Goal: Communication & Community: Answer question/provide support

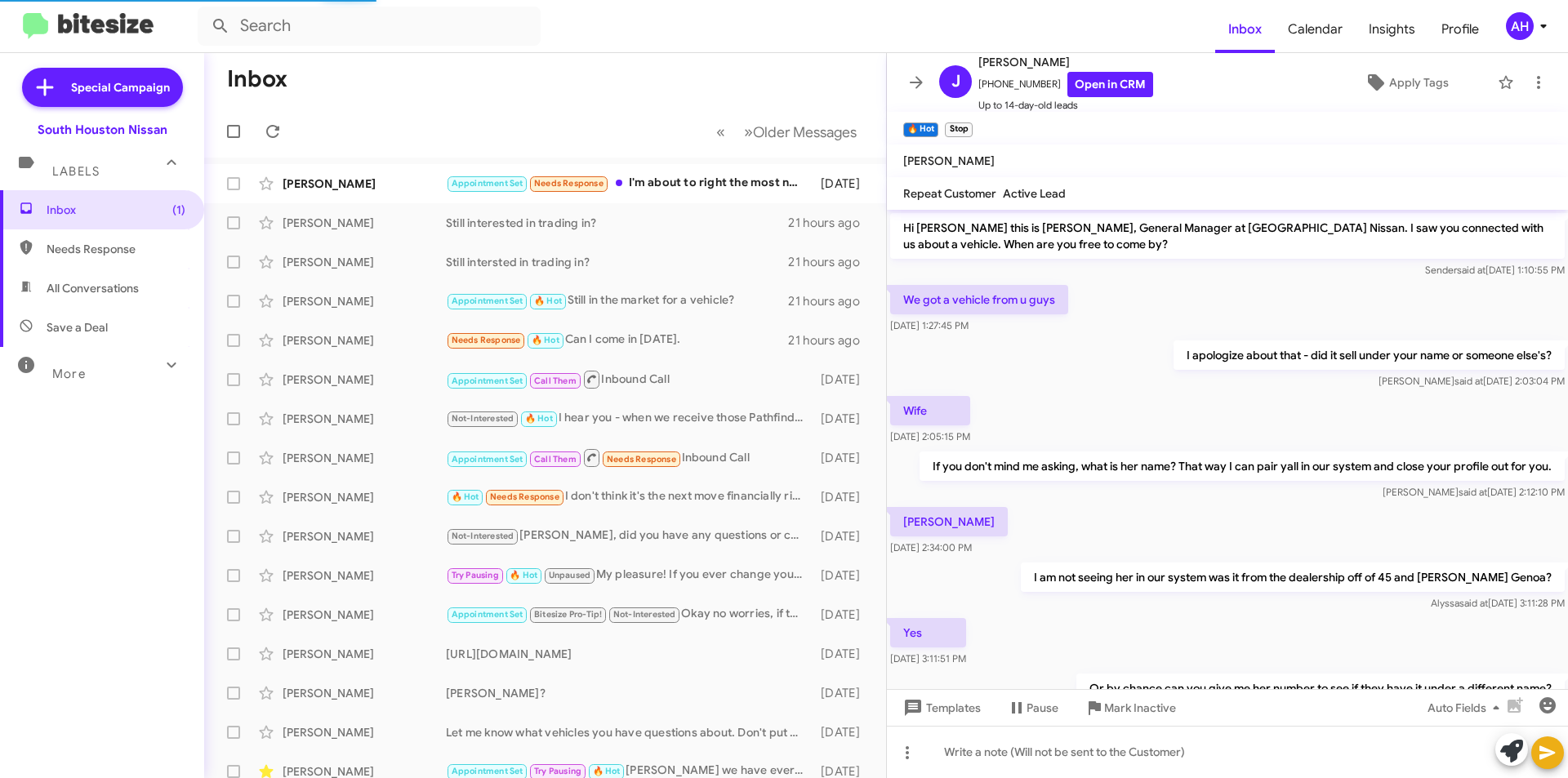
scroll to position [408, 0]
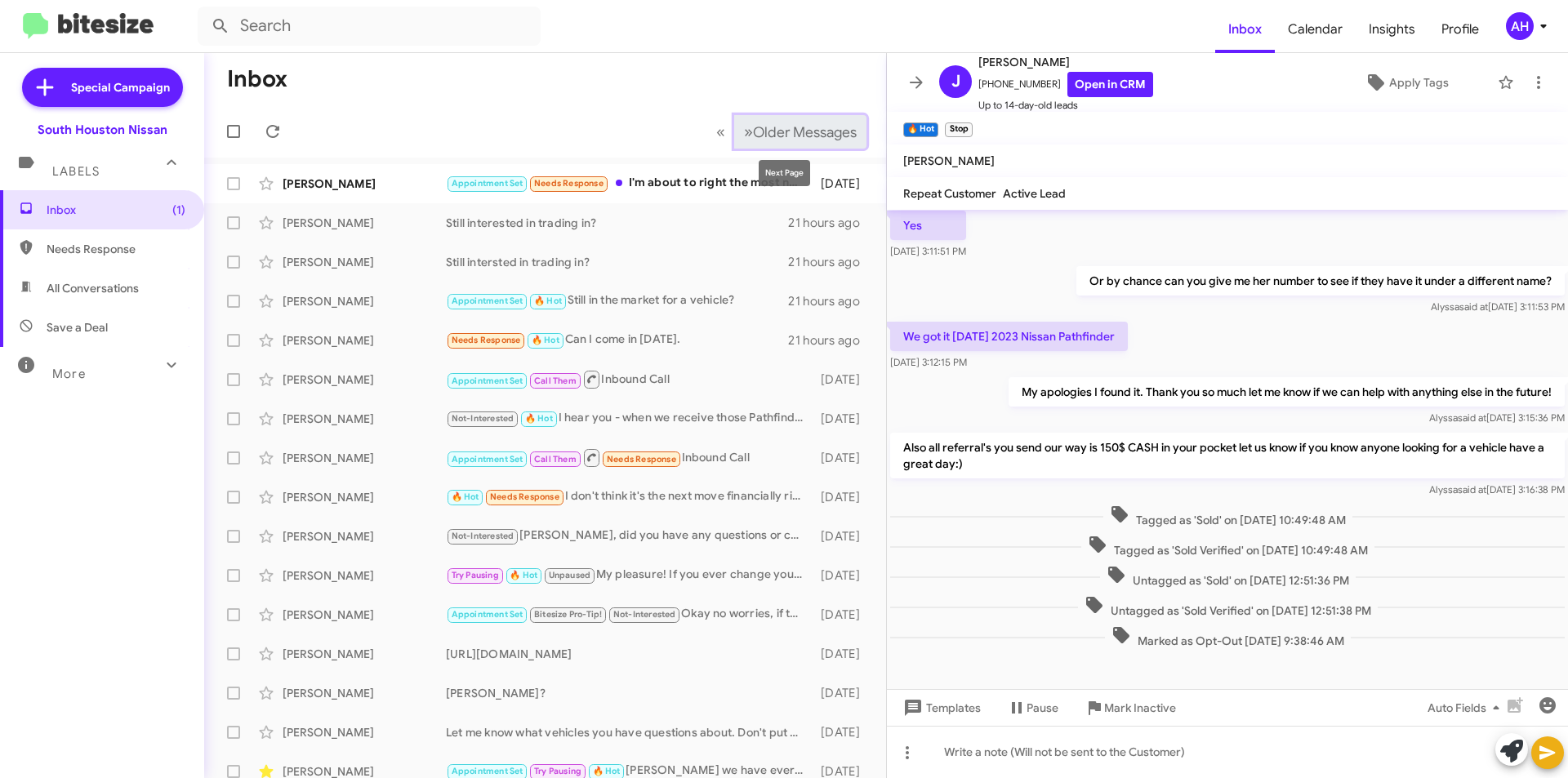
click at [826, 137] on span "Older Messages" at bounding box center [804, 131] width 103 height 18
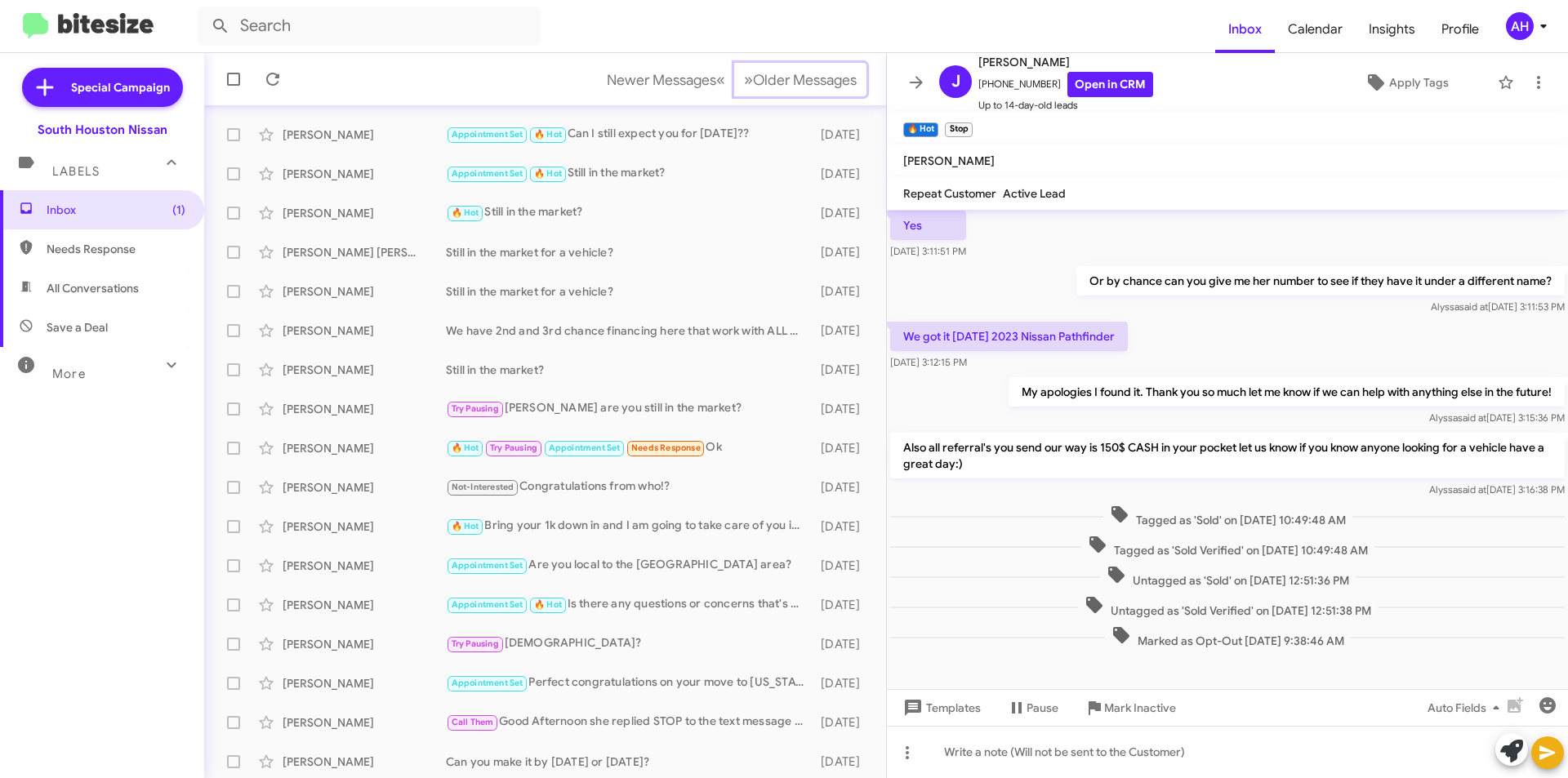
scroll to position [169, 0]
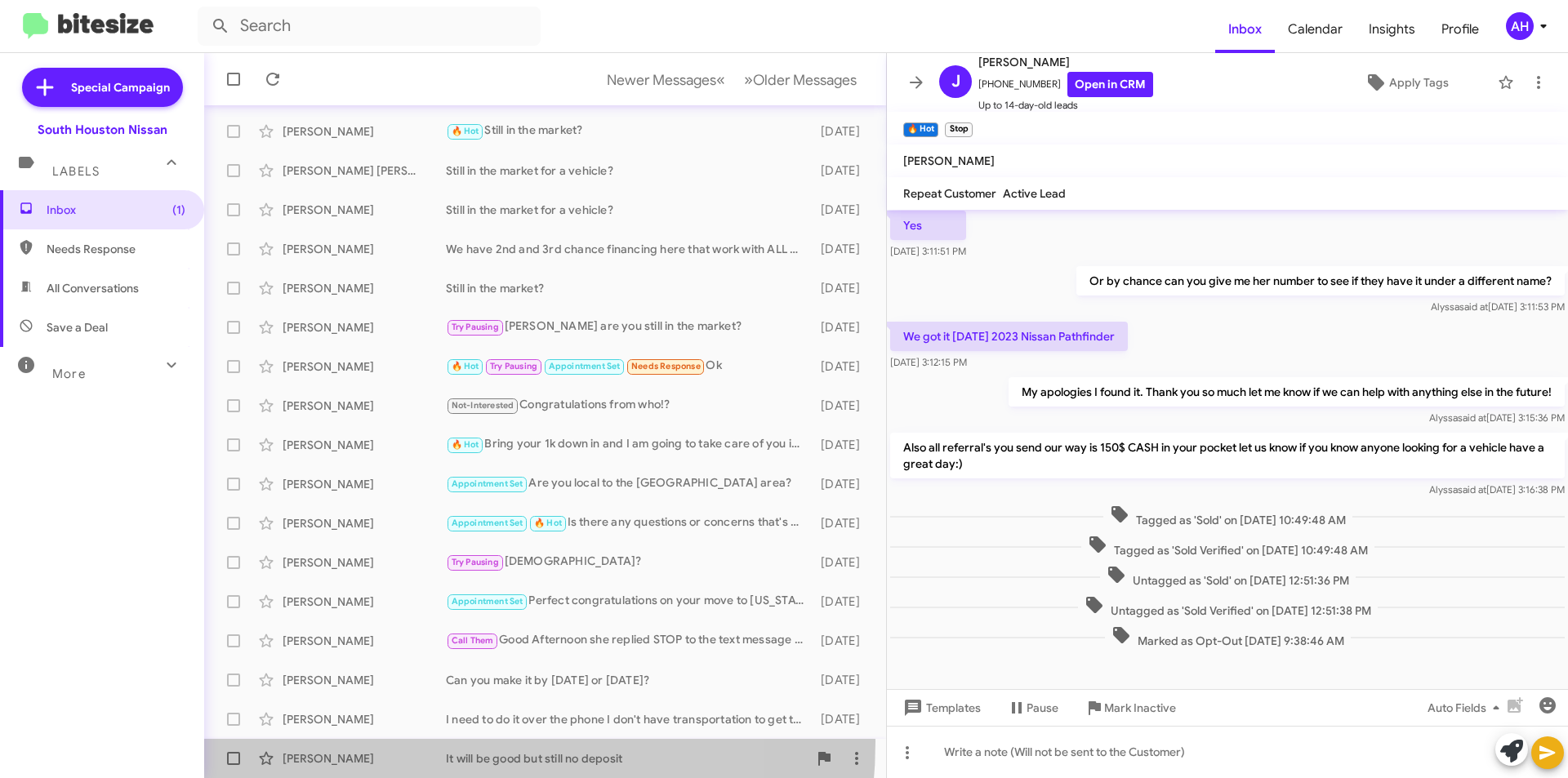
click at [404, 742] on span "[PERSON_NAME] It will be good but still no deposit [DATE]" at bounding box center [545, 759] width 681 height 39
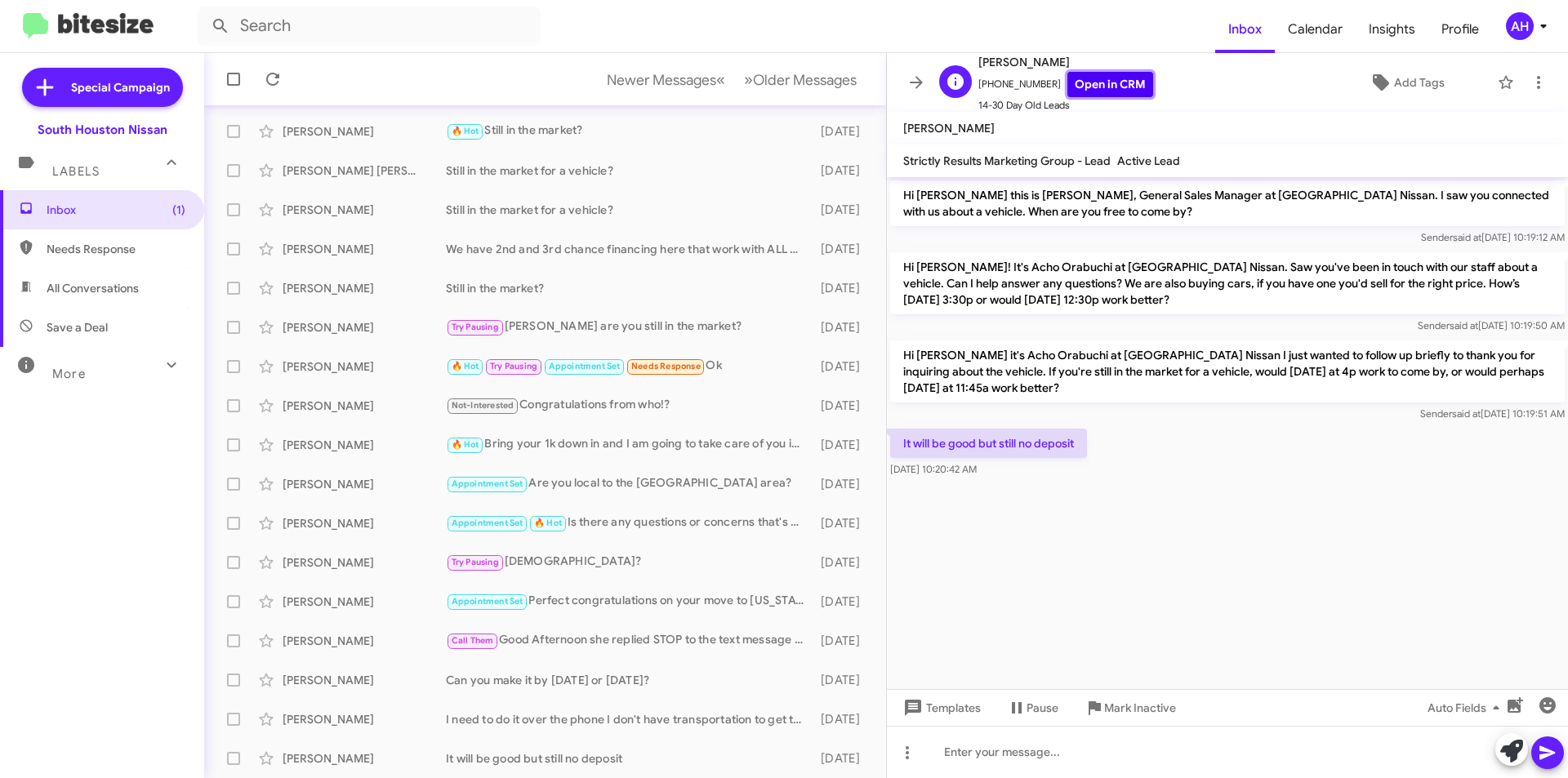
click at [1121, 92] on link "Open in CRM" at bounding box center [1109, 85] width 86 height 25
click at [404, 726] on div "[PERSON_NAME]" at bounding box center [364, 719] width 164 height 16
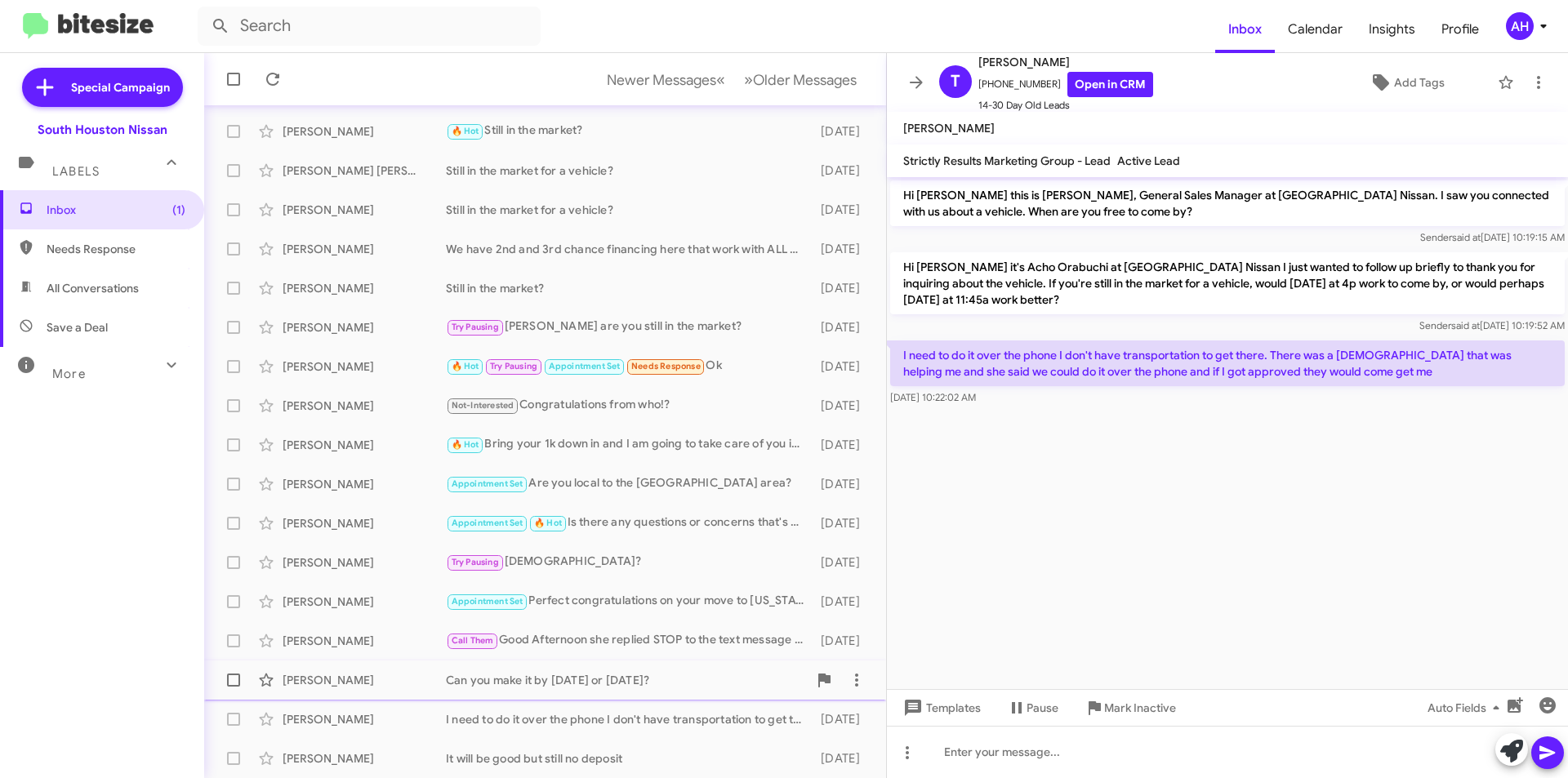
click at [386, 681] on div "[PERSON_NAME]" at bounding box center [364, 680] width 164 height 16
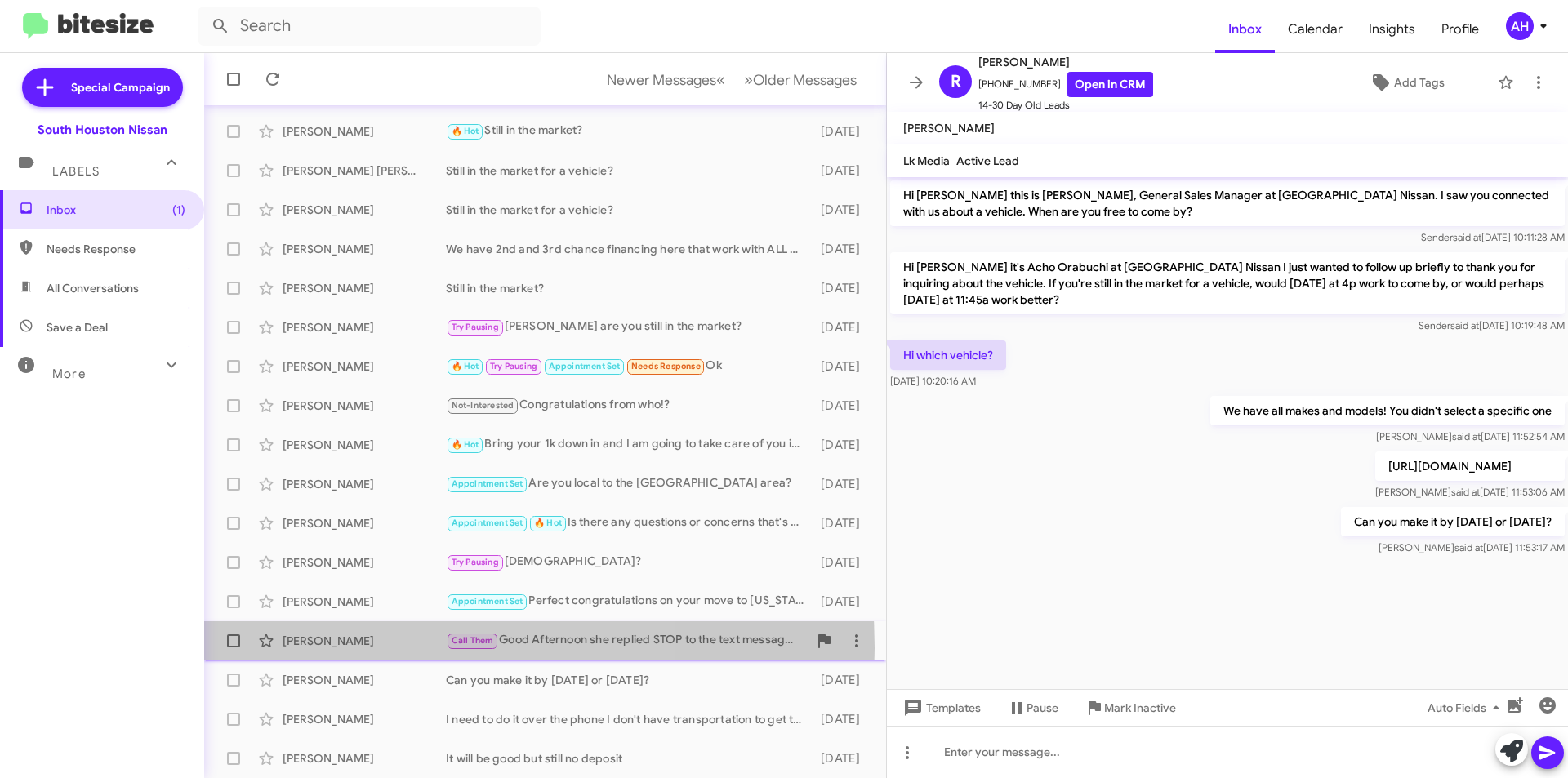
click at [359, 648] on div "[PERSON_NAME]" at bounding box center [364, 641] width 164 height 16
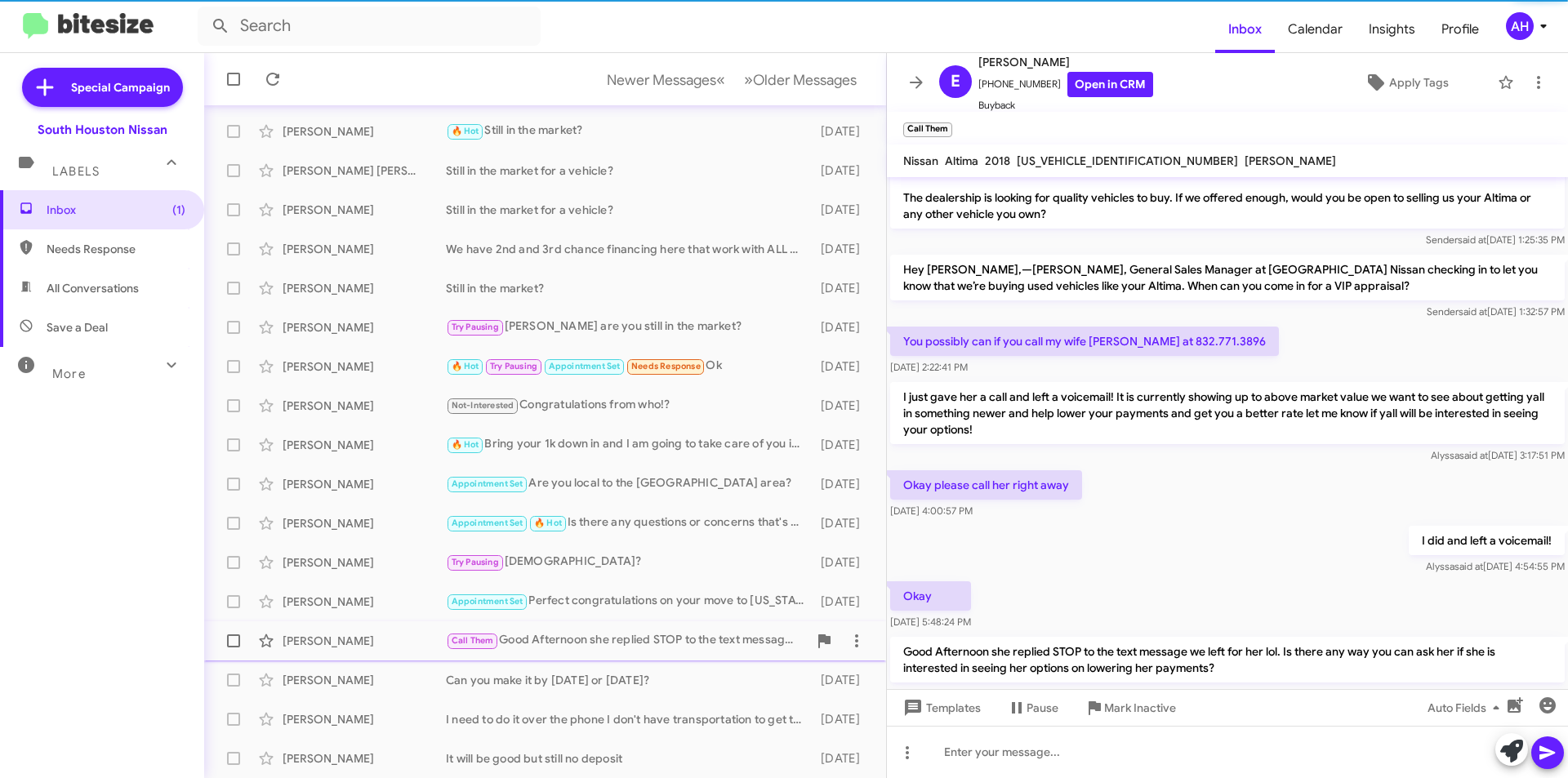
scroll to position [79, 0]
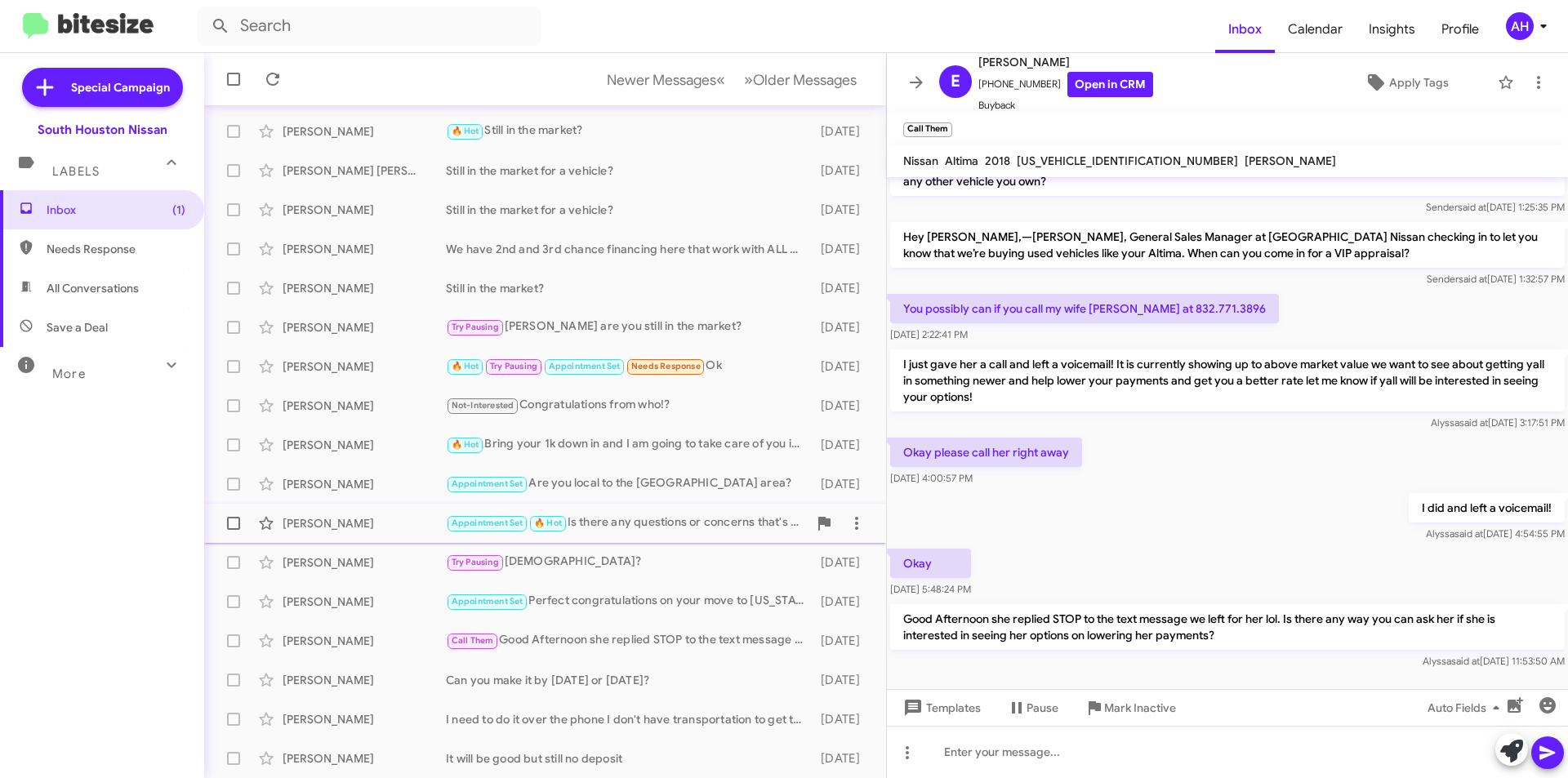
click at [335, 526] on div "[PERSON_NAME]" at bounding box center [364, 523] width 164 height 16
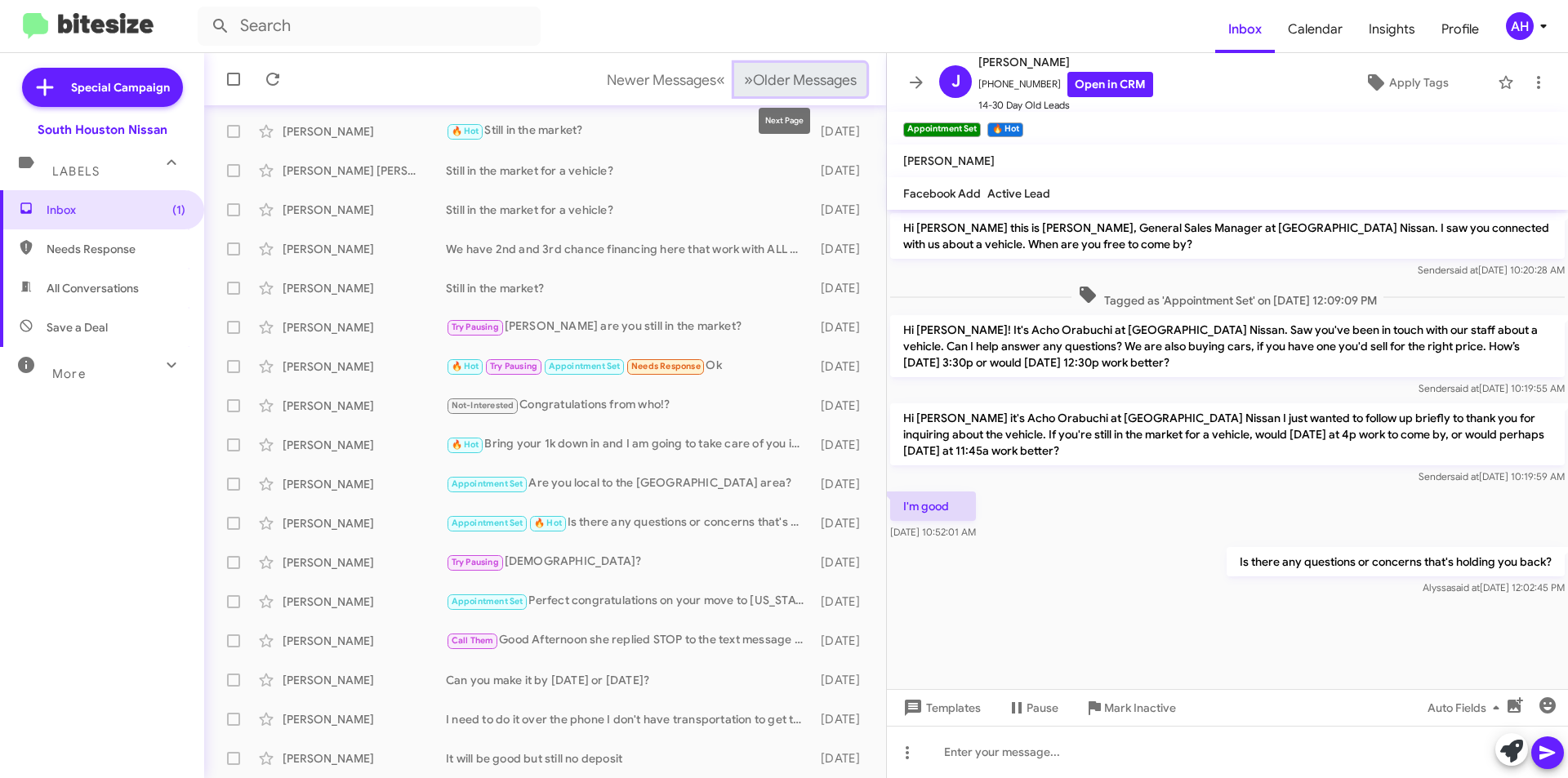
click at [782, 78] on span "Older Messages" at bounding box center [804, 80] width 103 height 18
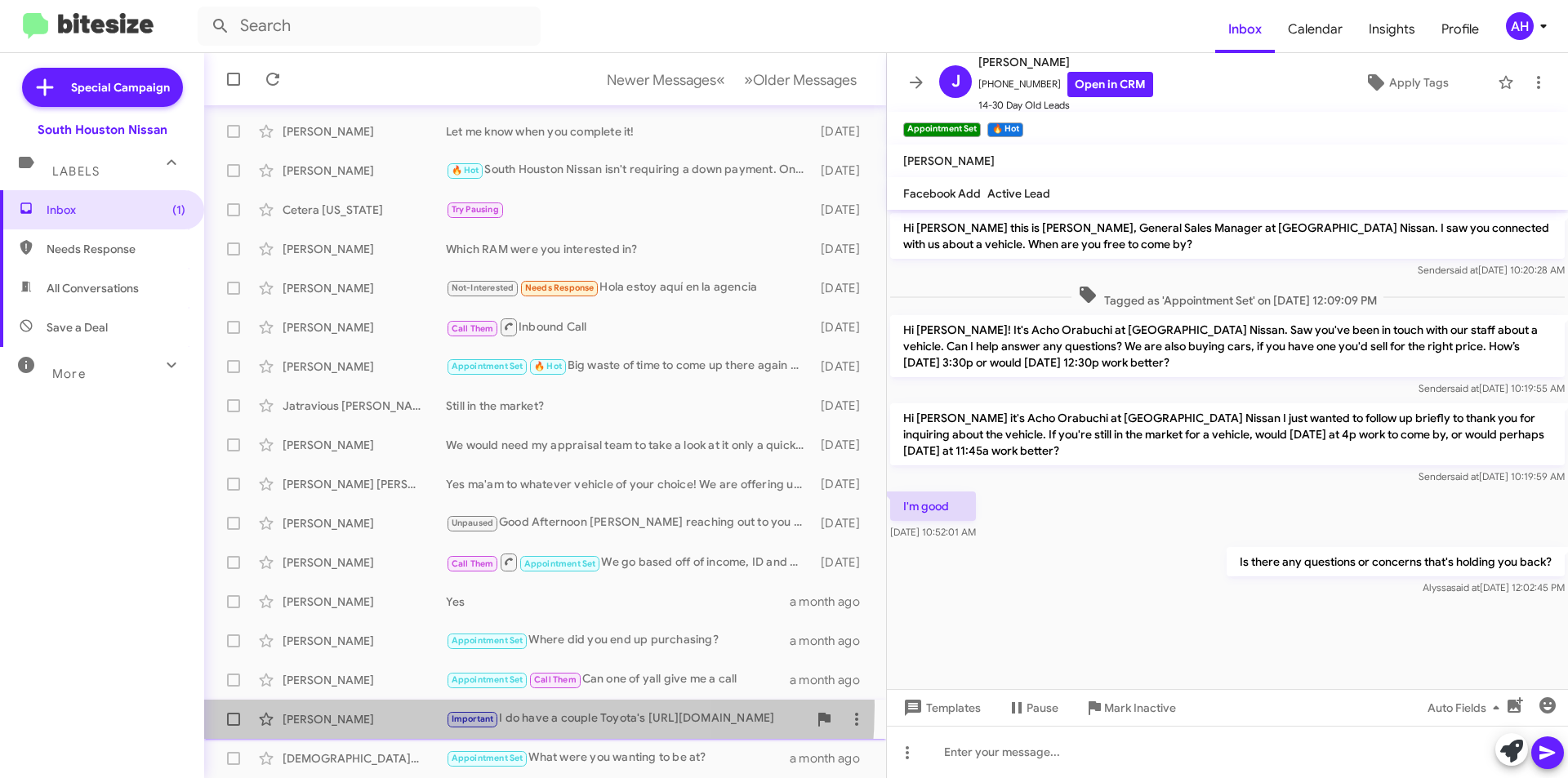
click at [377, 705] on div "[PERSON_NAME] Important I do have a couple Toyota's [URL][DOMAIN_NAME] a month …" at bounding box center [545, 720] width 656 height 33
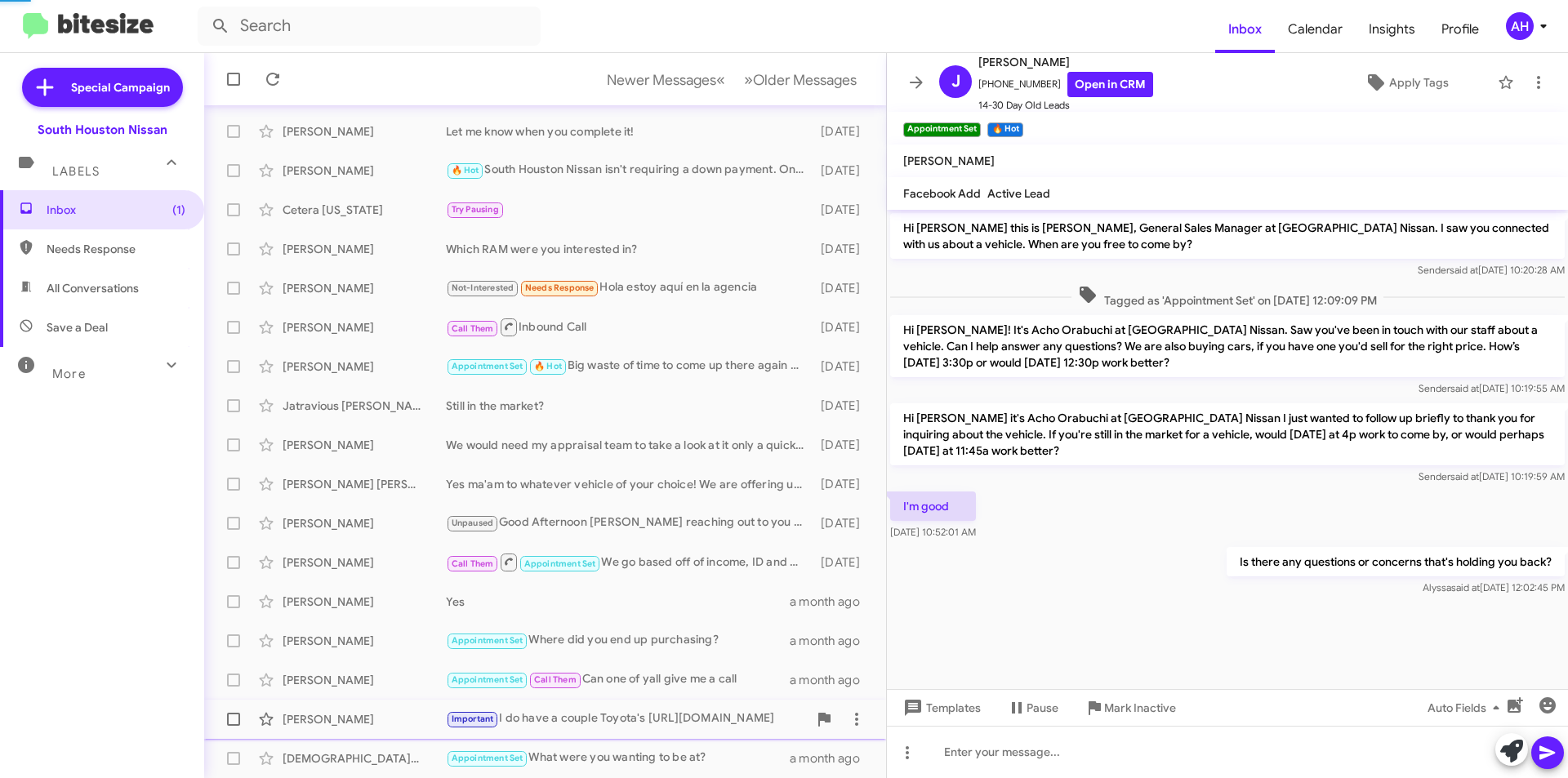
scroll to position [285, 0]
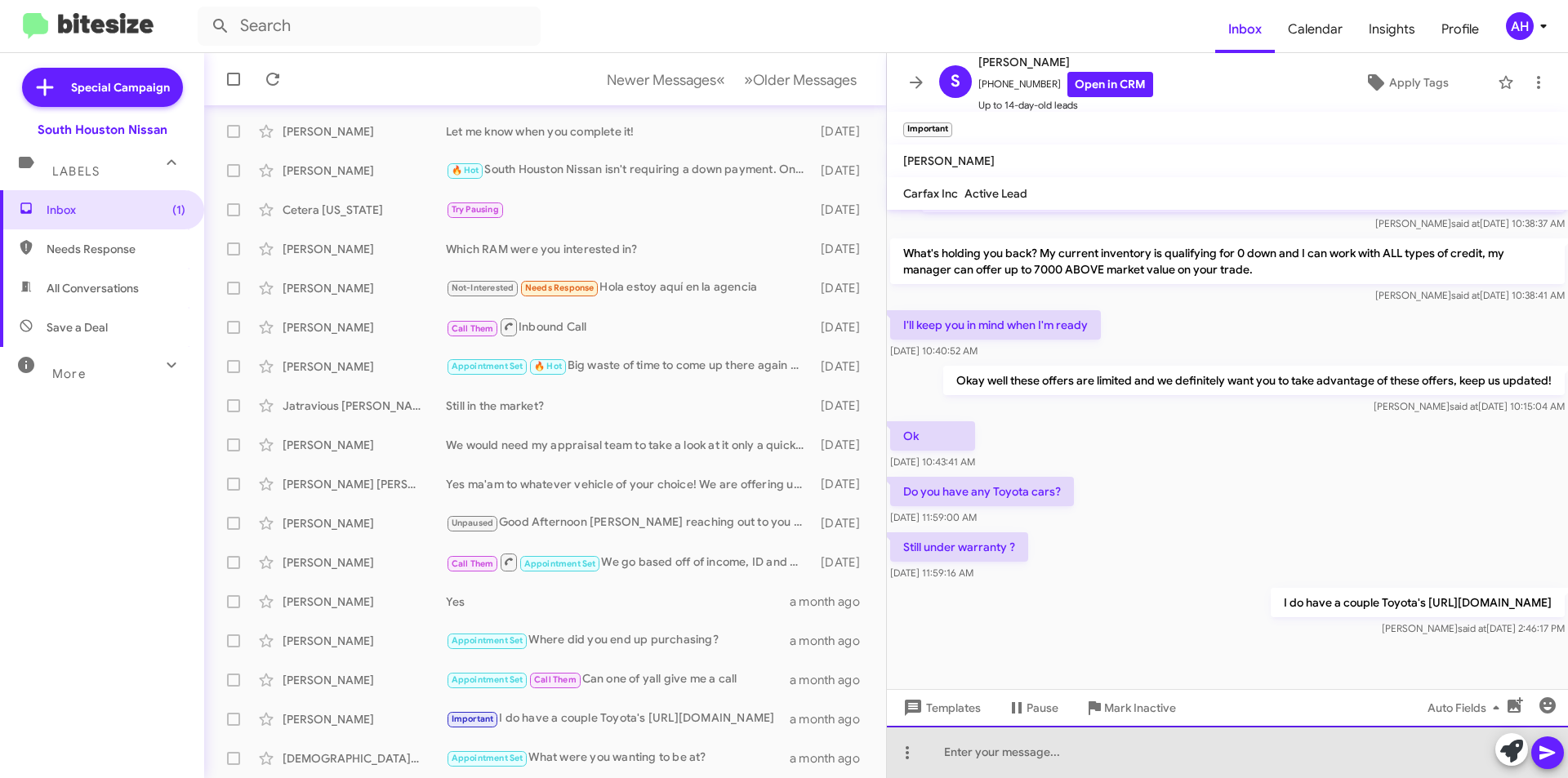
click at [1016, 747] on div at bounding box center [1227, 753] width 681 height 53
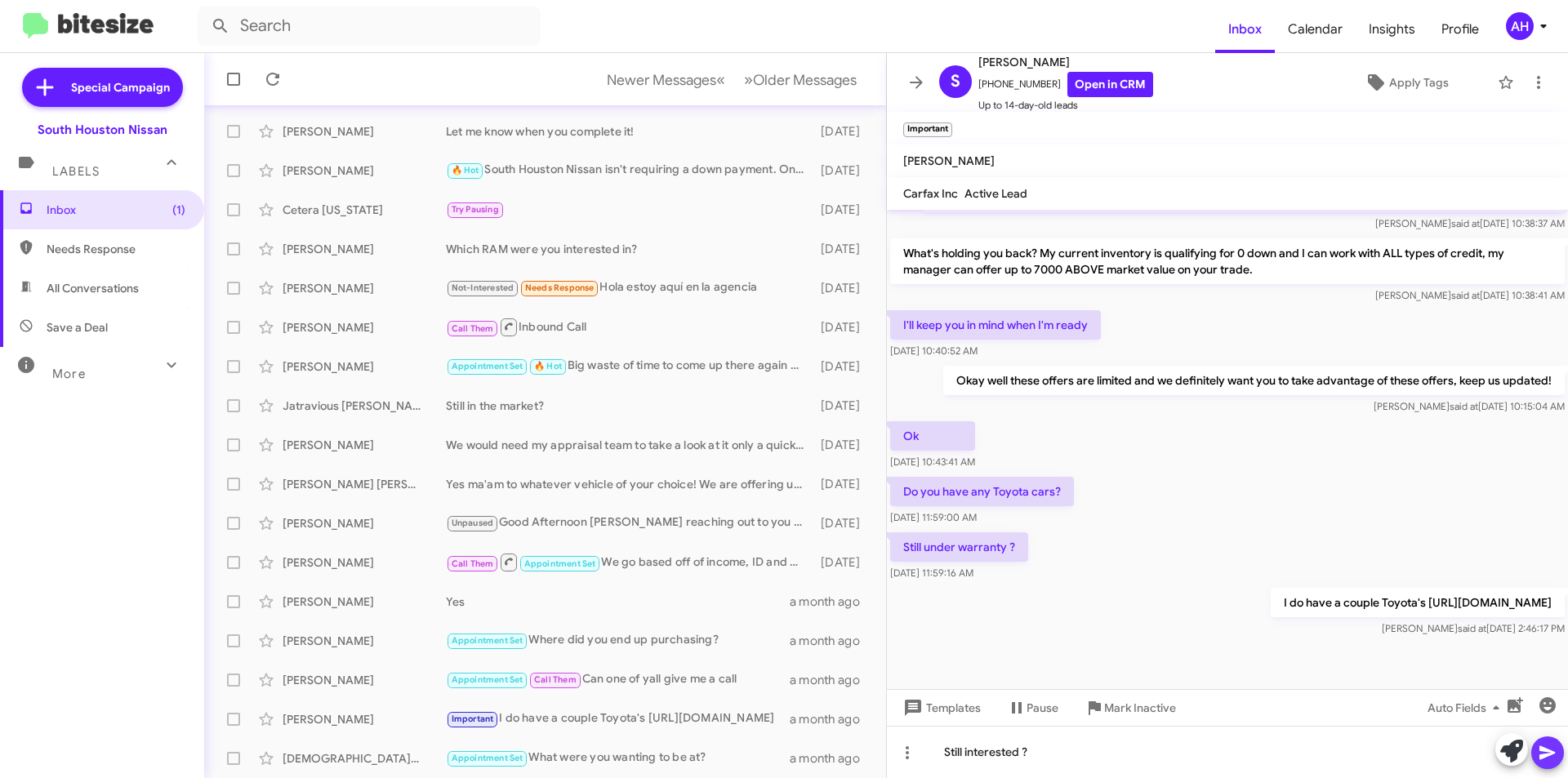
click at [1556, 749] on icon at bounding box center [1547, 753] width 19 height 19
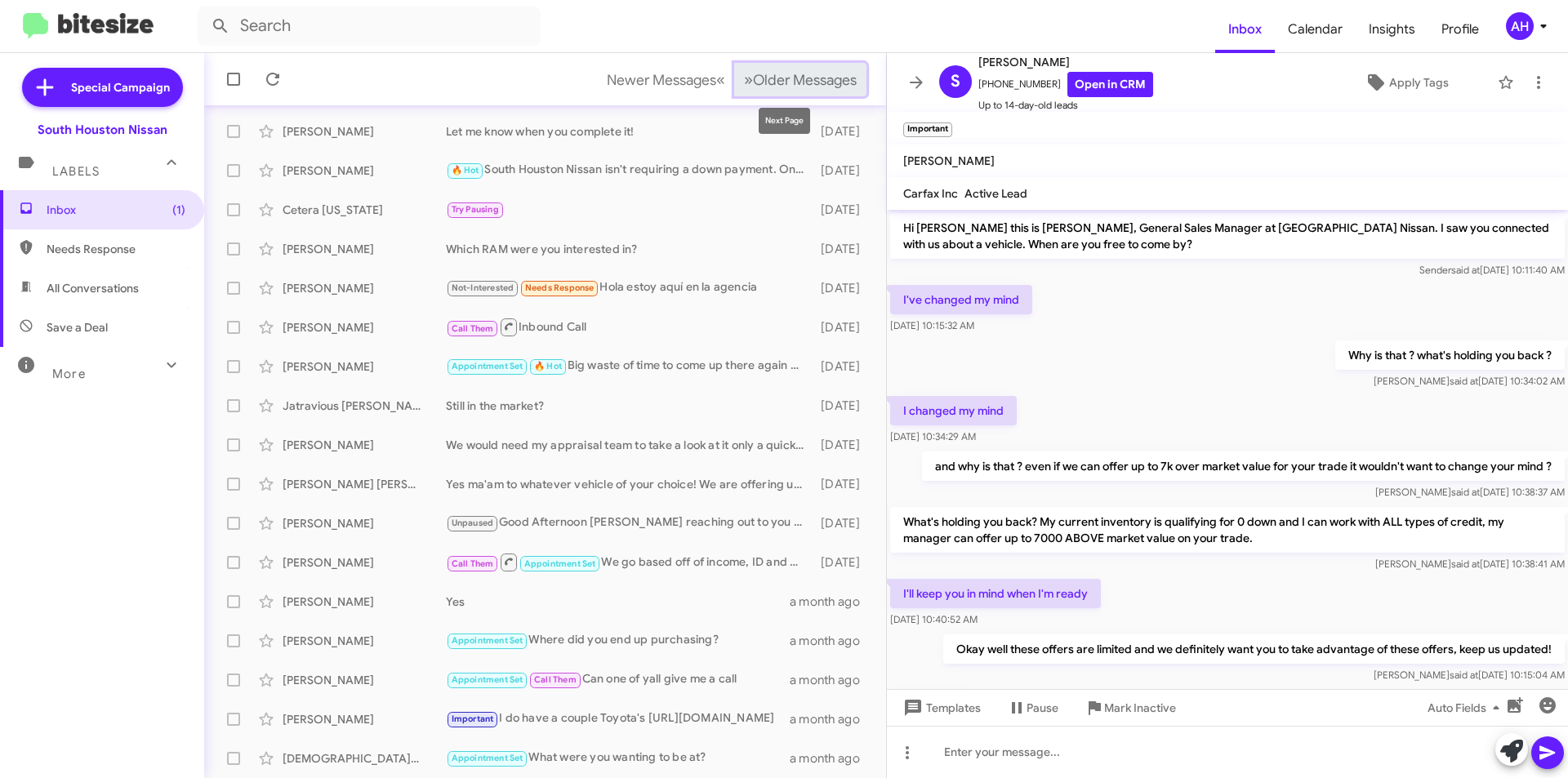
click at [797, 81] on span "Older Messages" at bounding box center [804, 80] width 103 height 18
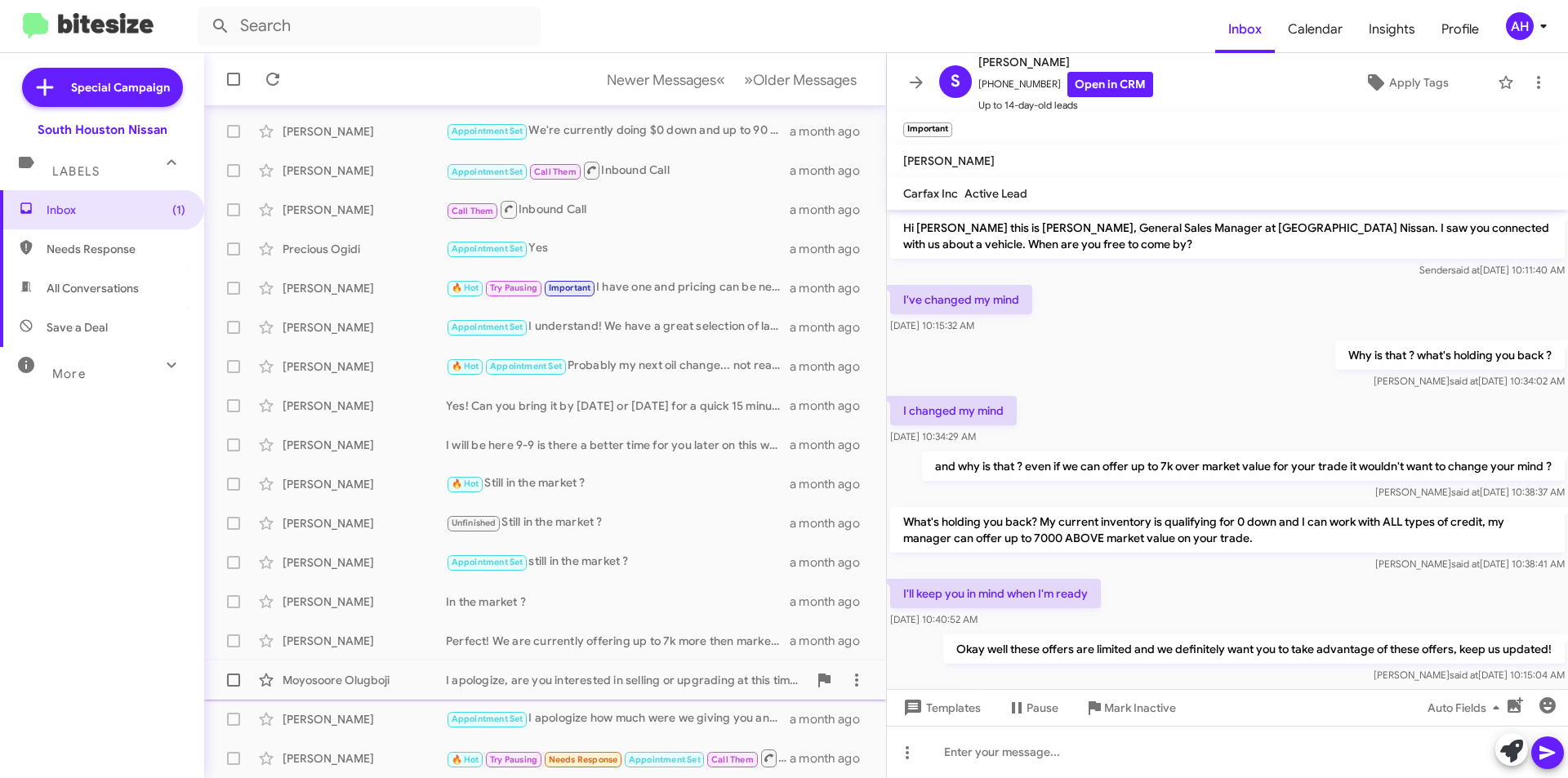
click at [597, 688] on div "Moyosoore Olugboji I apologize, are you interested in selling or upgrading at t…" at bounding box center [545, 680] width 656 height 33
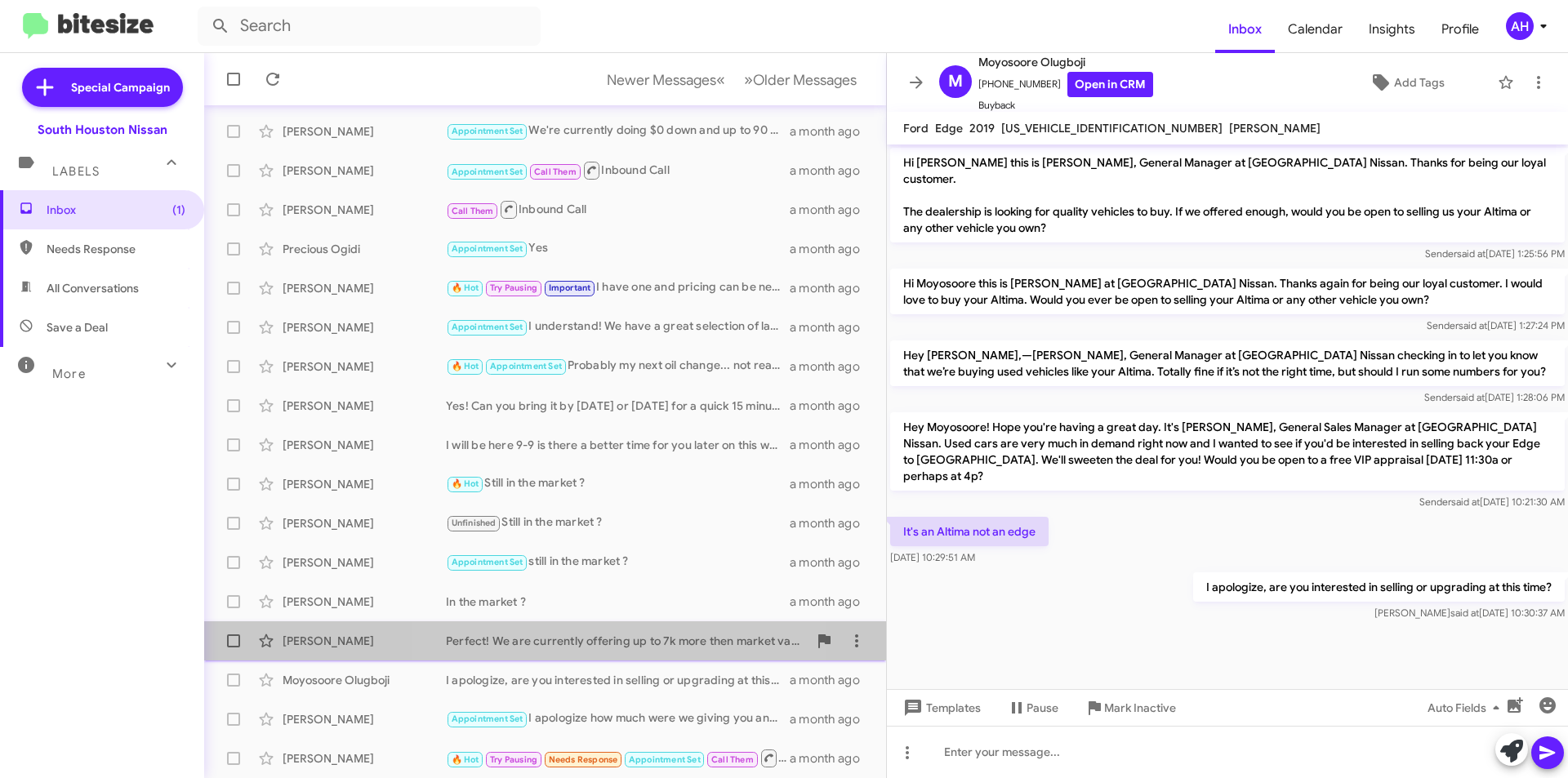
click at [604, 646] on div "Perfect! We are currently offering up to 7k more then market value in order for…" at bounding box center [626, 641] width 362 height 16
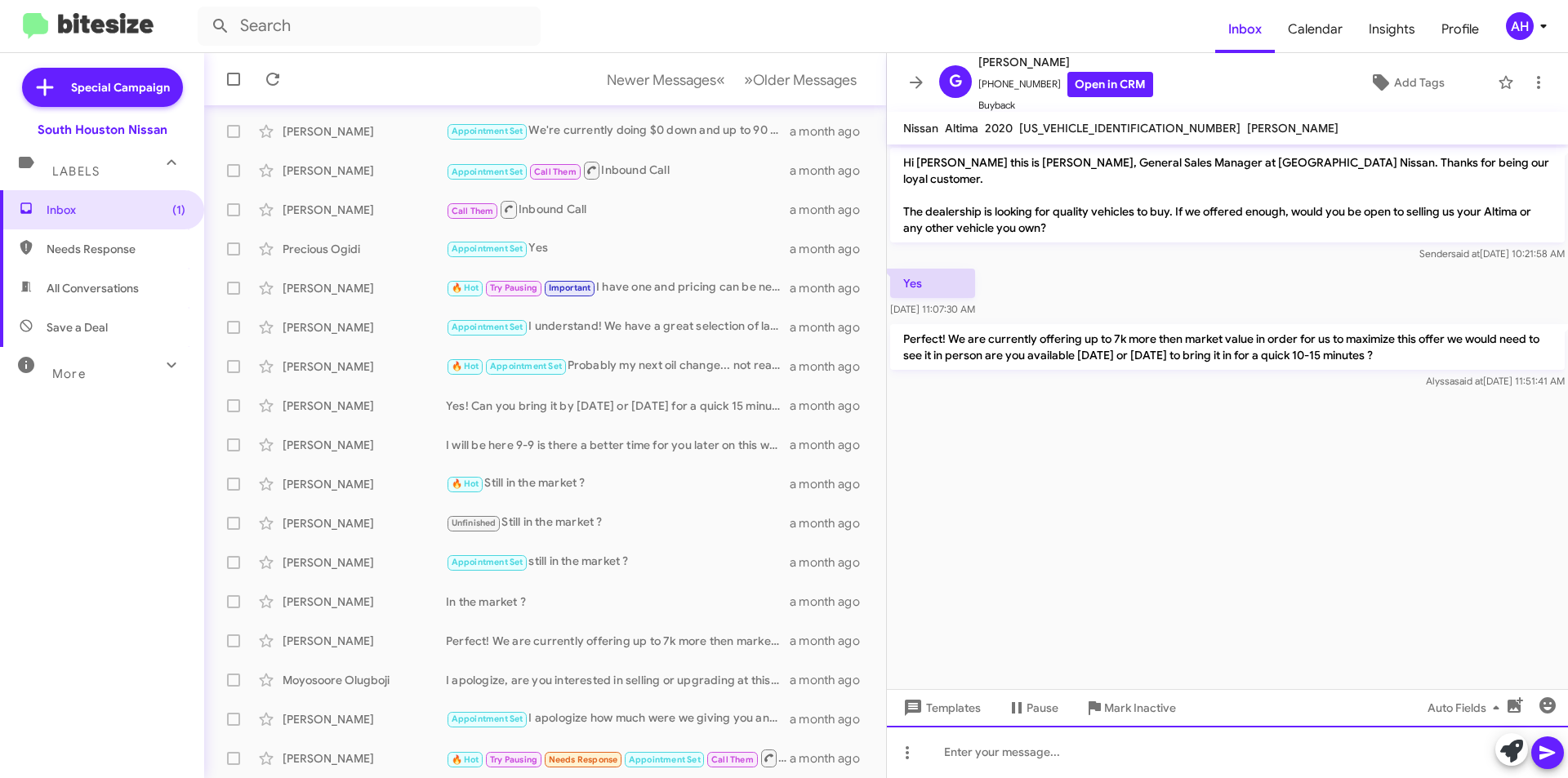
click at [1051, 749] on div at bounding box center [1227, 753] width 681 height 53
click at [1547, 747] on icon at bounding box center [1547, 753] width 19 height 19
